Goal: Transaction & Acquisition: Purchase product/service

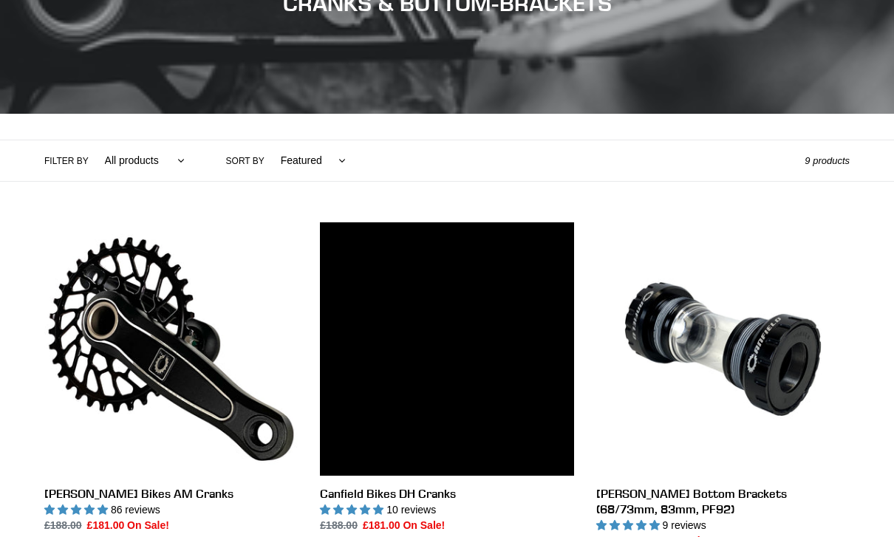
scroll to position [330, 0]
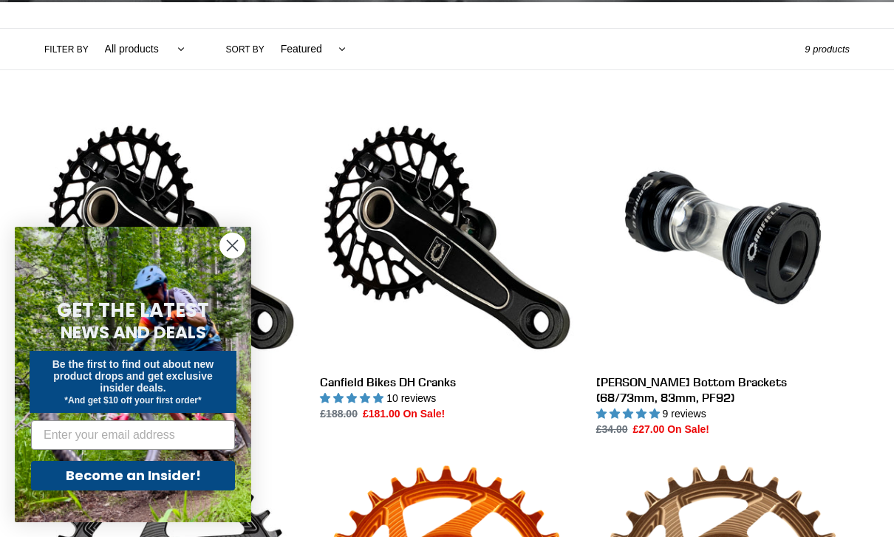
click at [233, 258] on circle "Close dialog" at bounding box center [232, 246] width 24 height 24
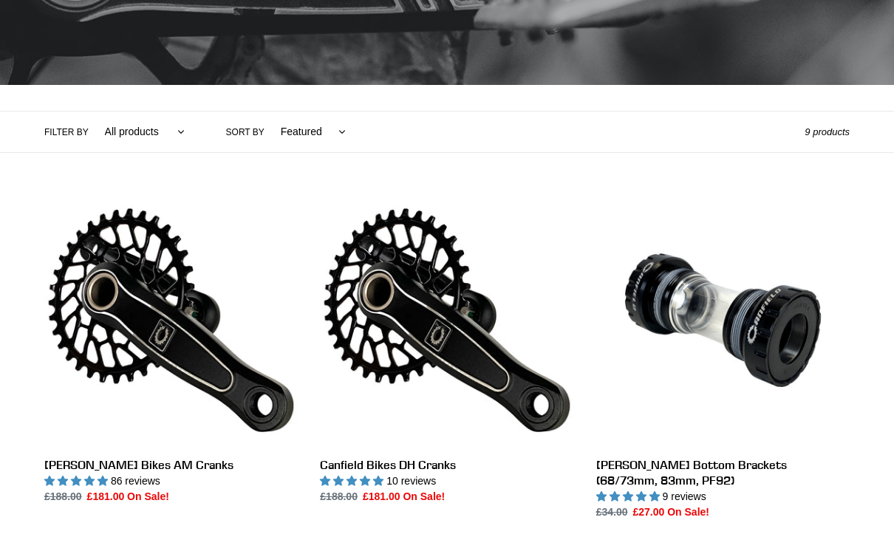
scroll to position [246, 0]
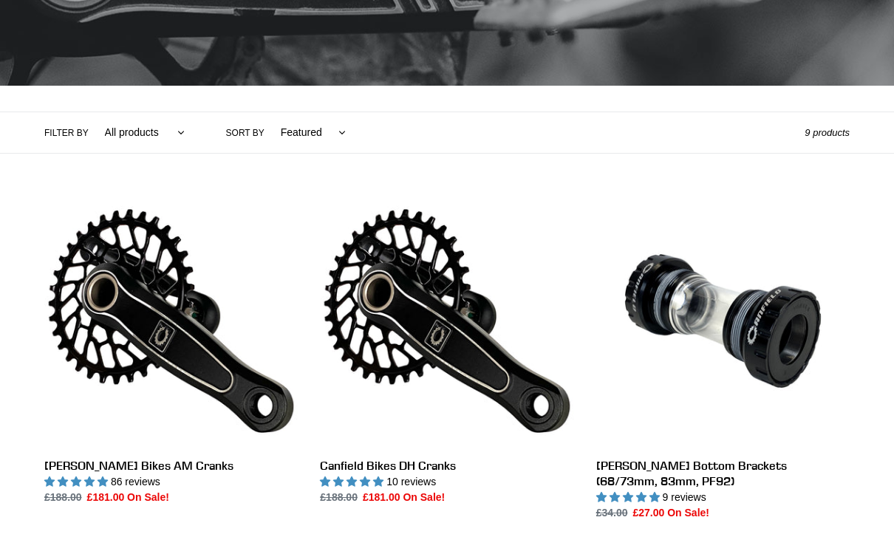
click at [101, 311] on link "[PERSON_NAME] Bikes AM Cranks" at bounding box center [171, 349] width 254 height 311
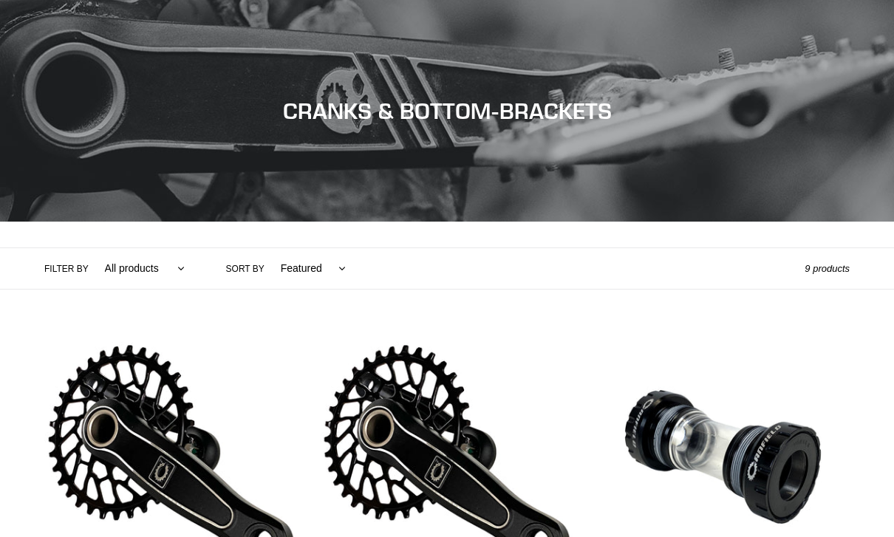
scroll to position [293, 0]
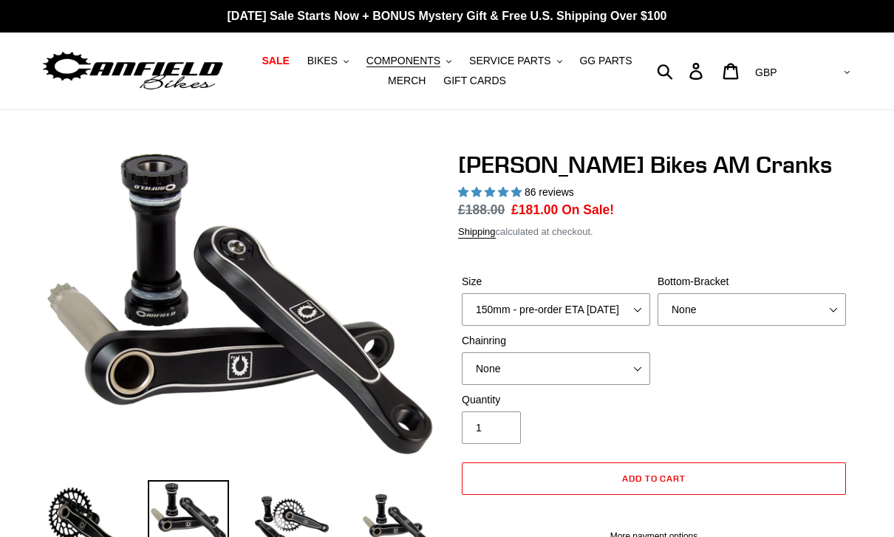
select select "highest-rating"
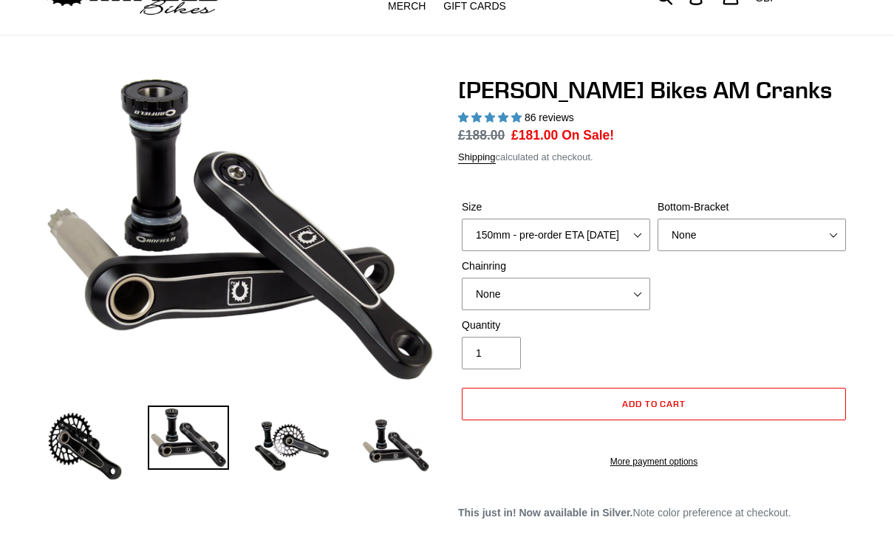
scroll to position [76, 0]
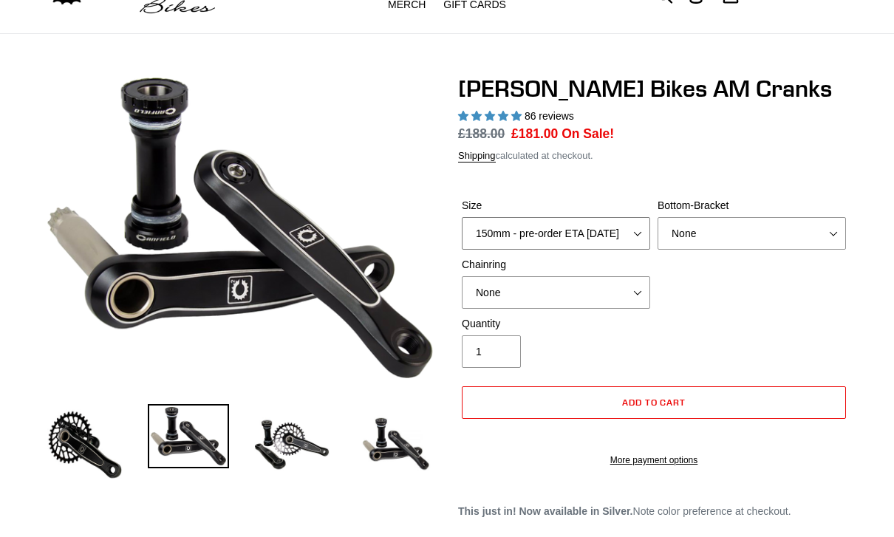
click at [632, 232] on select "150mm - pre-order ETA 9/30/25 155mm - pre-order ETA 9/30/25 160mm - pre-order E…" at bounding box center [556, 233] width 188 height 33
click at [731, 233] on select "None BSA Threaded 68/73mm Press Fit PF92" at bounding box center [752, 233] width 188 height 33
click at [734, 225] on select "None BSA Threaded 68/73mm Press Fit PF92" at bounding box center [752, 233] width 188 height 33
select select "BSA Threaded 68/73mm"
click at [634, 289] on select "None 30t Round (Boost 148) 30t Oval (Boost 148) 32t Round (Boost 148) 32t Oval …" at bounding box center [556, 292] width 188 height 33
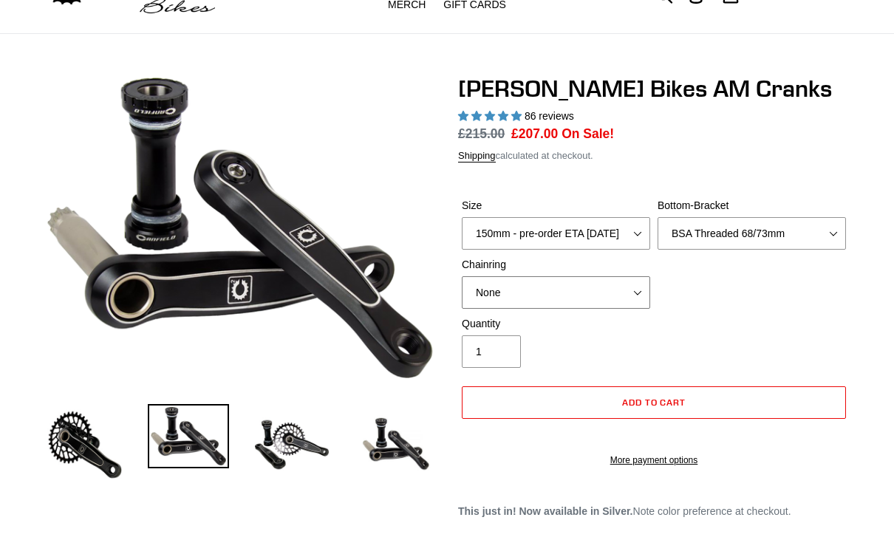
select select "30t Round (Boost 148)"
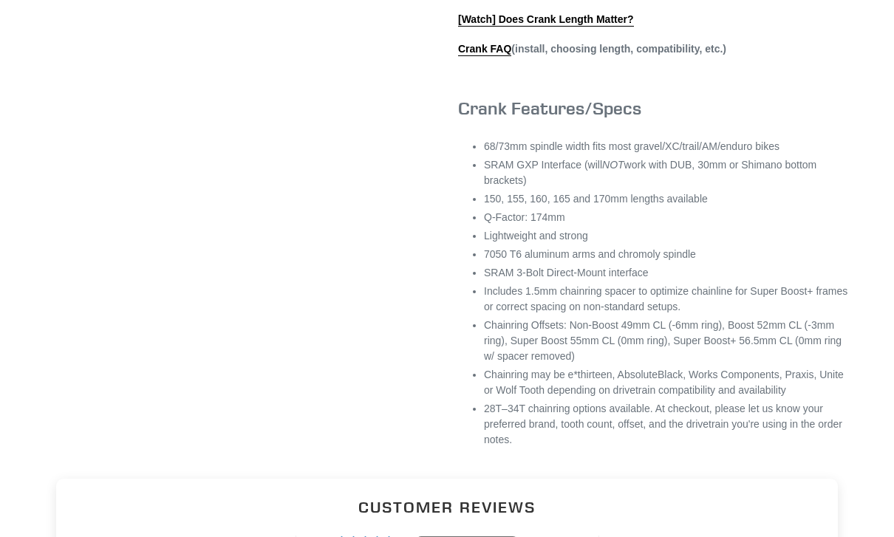
scroll to position [939, 0]
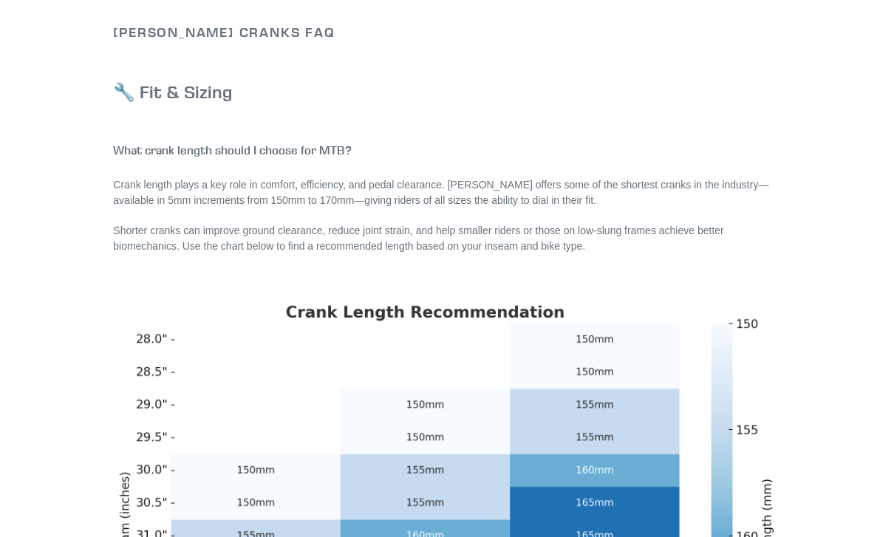
scroll to position [125, 0]
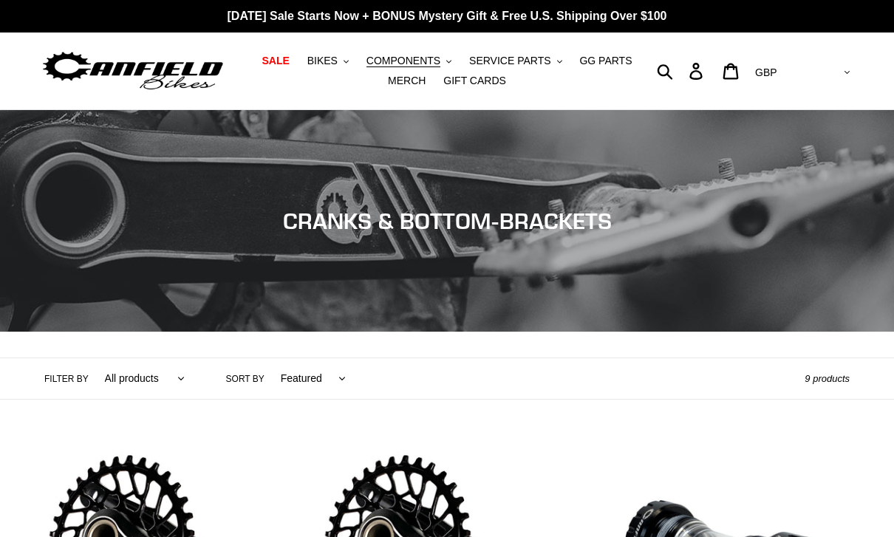
click at [401, 57] on span "COMPONENTS" at bounding box center [404, 61] width 74 height 13
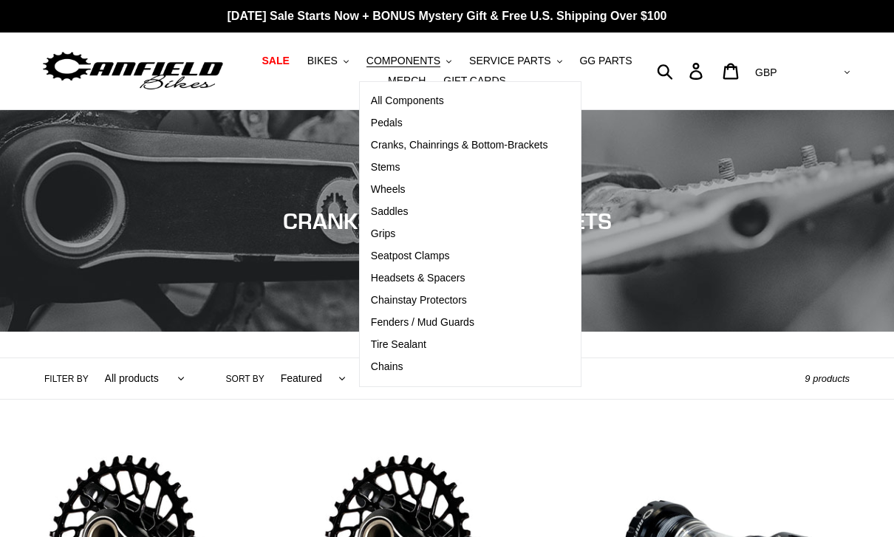
click at [426, 149] on span "Cranks, Chainrings & Bottom-Brackets" at bounding box center [459, 145] width 177 height 13
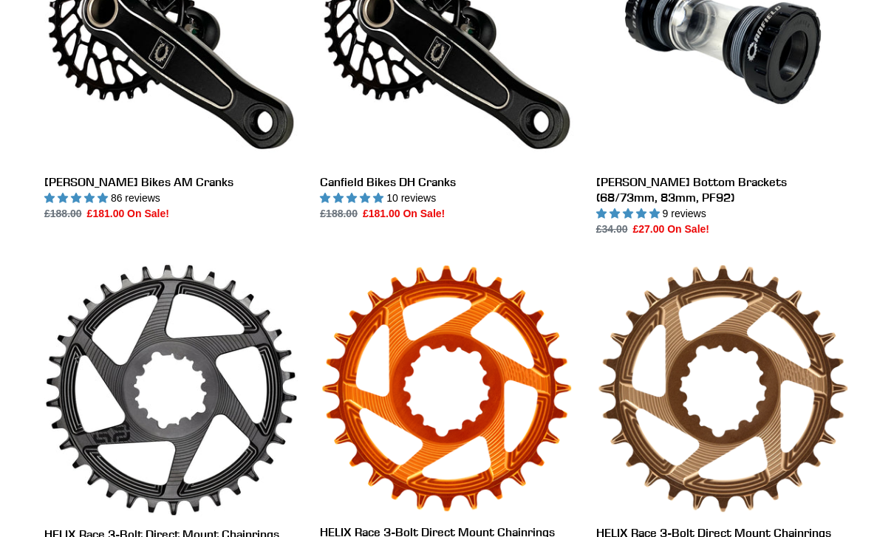
scroll to position [407, 0]
